Goal: Information Seeking & Learning: Find specific fact

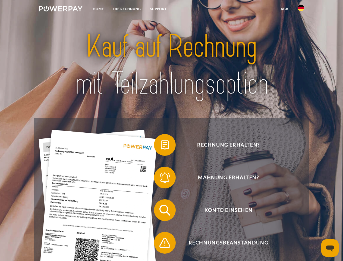
click at [61, 10] on img at bounding box center [61, 8] width 44 height 5
click at [301, 10] on img at bounding box center [301, 8] width 7 height 7
click at [285, 9] on link "agb" at bounding box center [284, 9] width 17 height 10
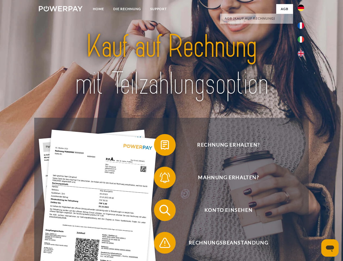
click at [161, 146] on span at bounding box center [156, 144] width 27 height 27
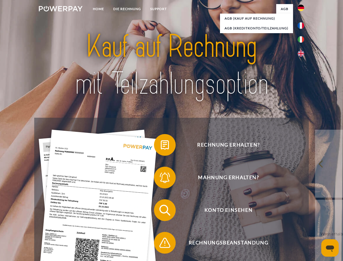
click at [161, 179] on div "Rechnung erhalten? Mahnung erhalten? Konto einsehen" at bounding box center [171, 226] width 275 height 217
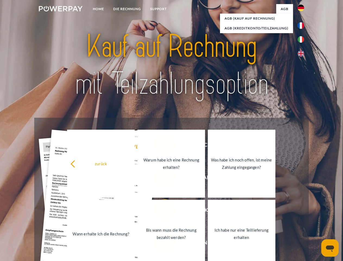
click at [161, 211] on link "Bis wann muss die Rechnung bezahlt werden?" at bounding box center [172, 234] width 68 height 68
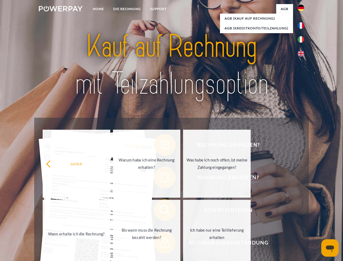
click at [161, 244] on span at bounding box center [156, 242] width 27 height 27
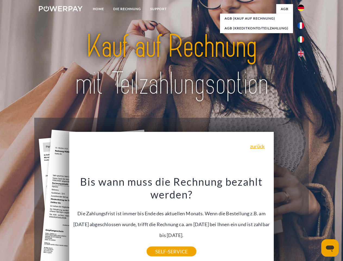
click at [330, 248] on icon "Messaging-Fenster öffnen" at bounding box center [330, 248] width 8 height 7
